Goal: Information Seeking & Learning: Learn about a topic

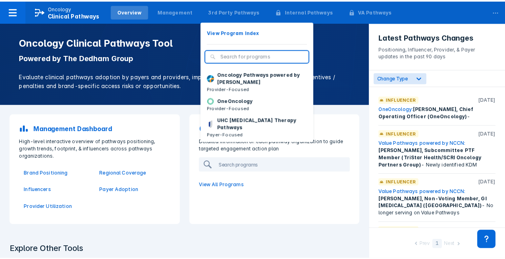
scroll to position [121, 0]
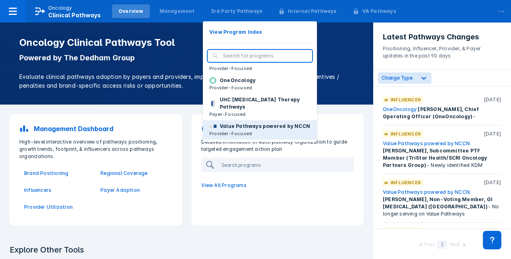
click at [235, 123] on p "Value Pathways powered by NCCN" at bounding box center [265, 126] width 90 height 7
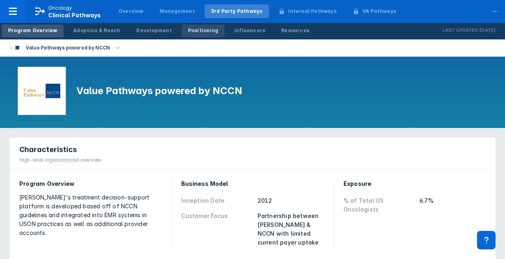
click at [188, 29] on div "Positioning" at bounding box center [203, 30] width 30 height 7
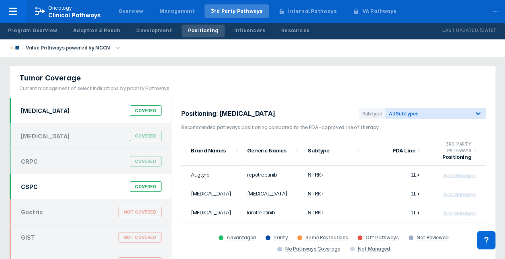
click at [100, 183] on div "CSPC Covered" at bounding box center [91, 186] width 150 height 15
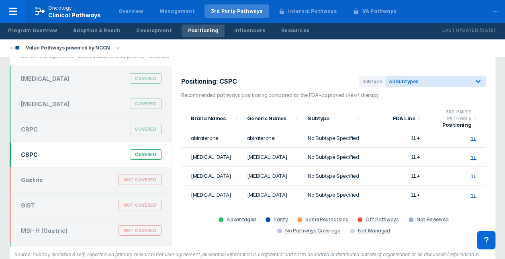
scroll to position [53, 0]
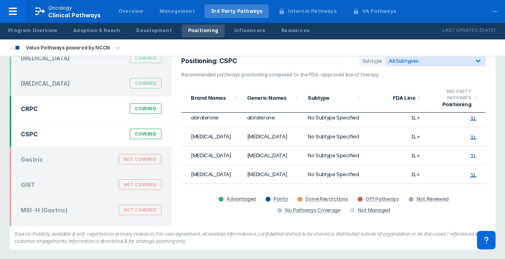
click at [116, 111] on div "CRPC Covered" at bounding box center [91, 108] width 150 height 15
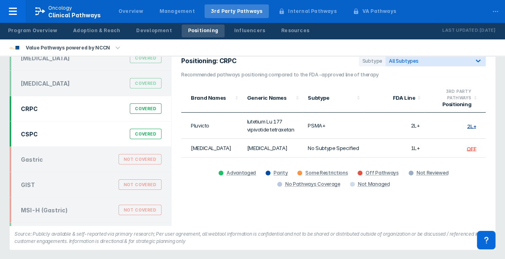
click at [110, 123] on div "CSPC Covered" at bounding box center [91, 133] width 162 height 25
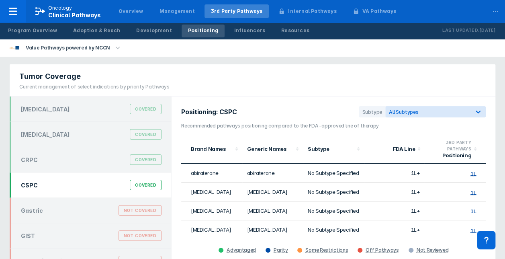
scroll to position [0, 0]
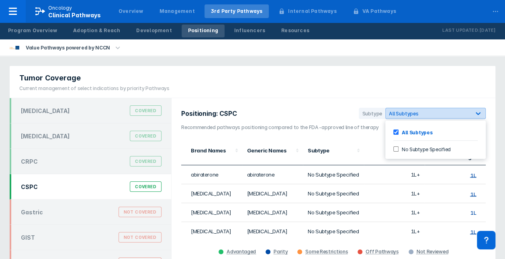
click at [418, 113] on div "All Subtypes" at bounding box center [428, 114] width 78 height 6
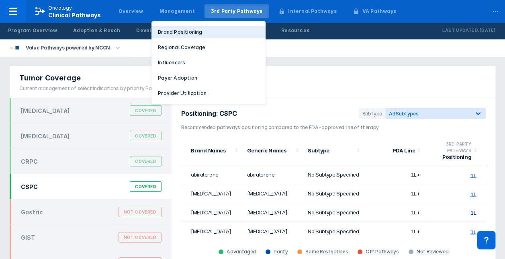
click at [172, 29] on p "Brand Positioning" at bounding box center [180, 32] width 44 height 7
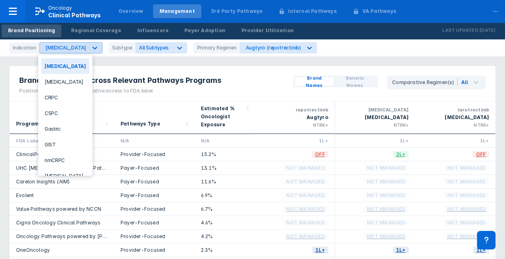
click at [71, 46] on div "[MEDICAL_DATA]" at bounding box center [65, 48] width 41 height 6
click at [60, 108] on div "CSPC" at bounding box center [65, 113] width 48 height 16
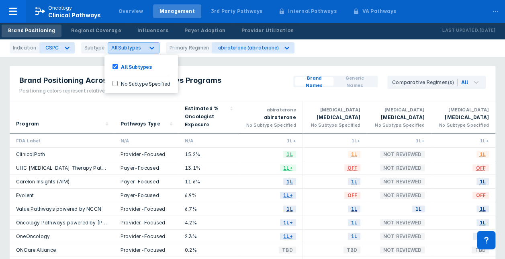
click at [129, 51] on div "All Subtypes" at bounding box center [134, 47] width 52 height 11
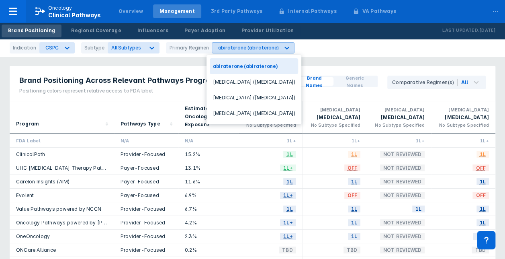
click at [256, 44] on div "abiraterone (abiraterone)" at bounding box center [245, 48] width 67 height 10
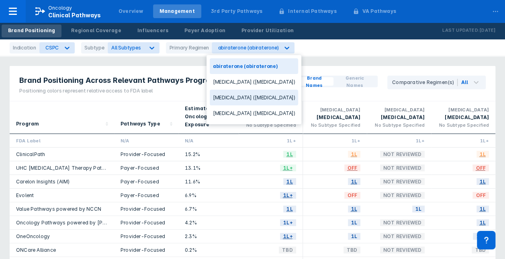
click at [232, 94] on div "[MEDICAL_DATA] ([MEDICAL_DATA])" at bounding box center [254, 98] width 89 height 16
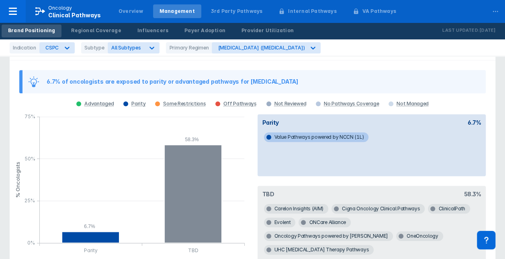
scroll to position [300, 0]
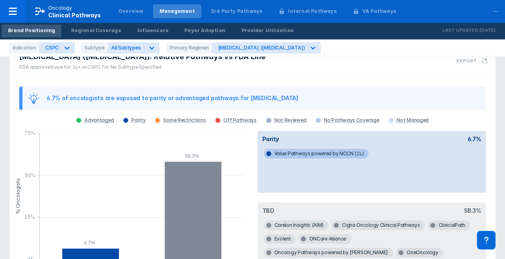
click at [197, 119] on div "6.7% of oncologists are exposed to parity or advantaged pathways for [MEDICAL_D…" at bounding box center [253, 196] width 486 height 238
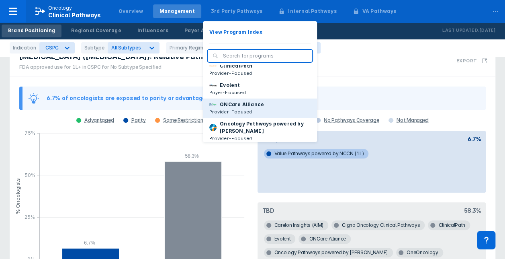
scroll to position [121, 0]
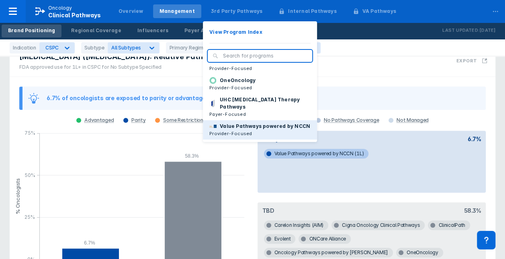
click at [228, 123] on p "Value Pathways powered by NCCN" at bounding box center [265, 126] width 90 height 7
